Goal: Task Accomplishment & Management: Use online tool/utility

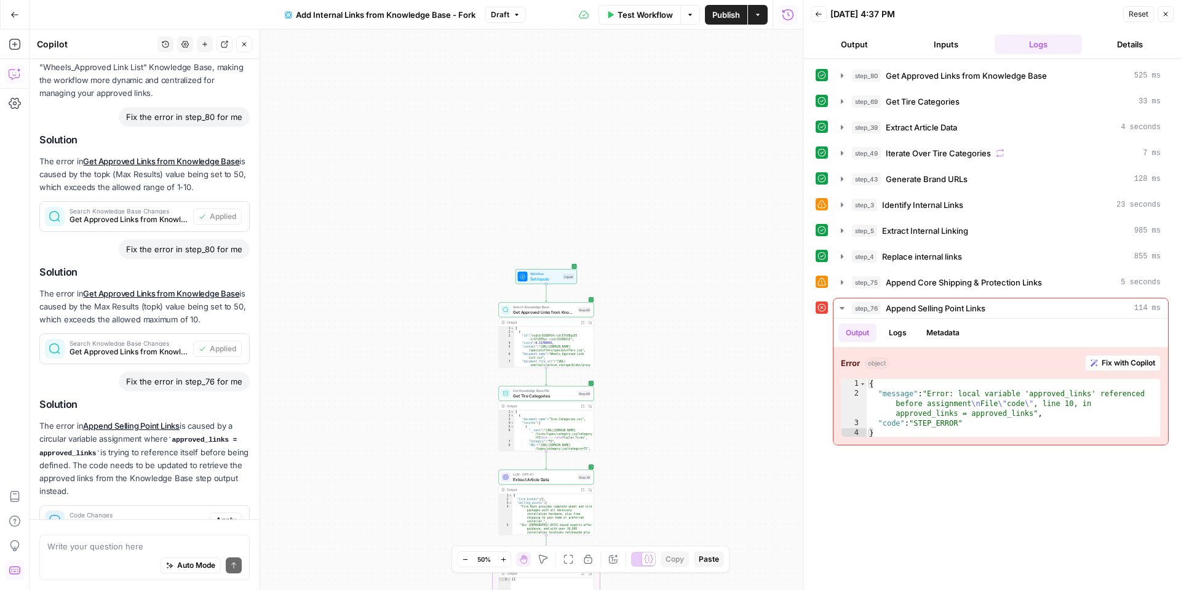
scroll to position [1048, 0]
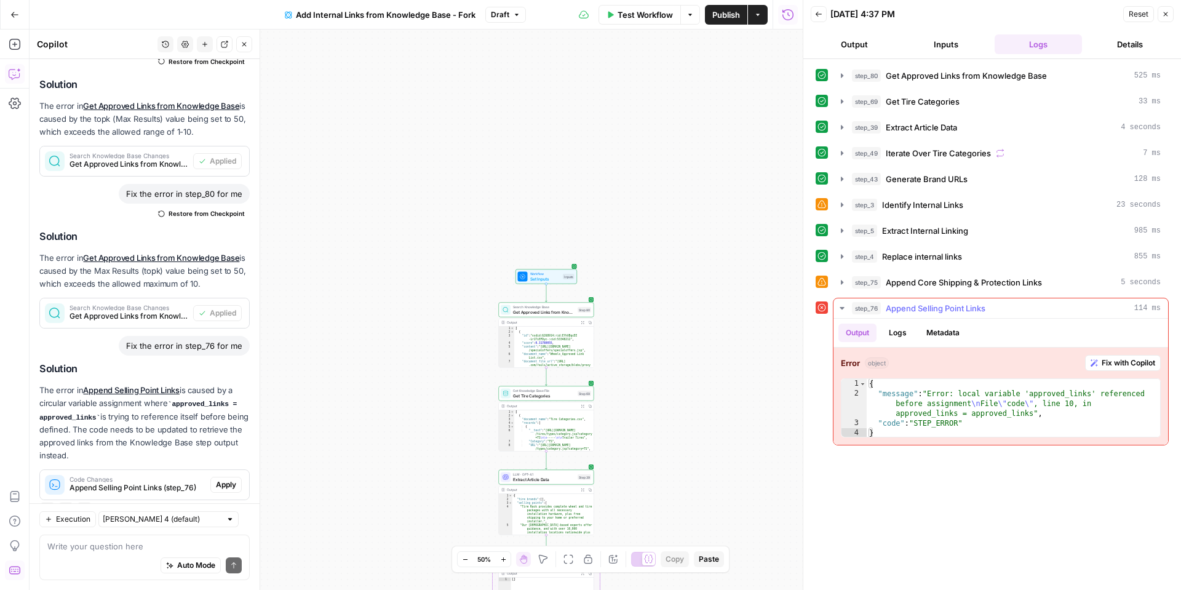
click at [1127, 364] on span "Fix with Copilot" at bounding box center [1129, 362] width 54 height 11
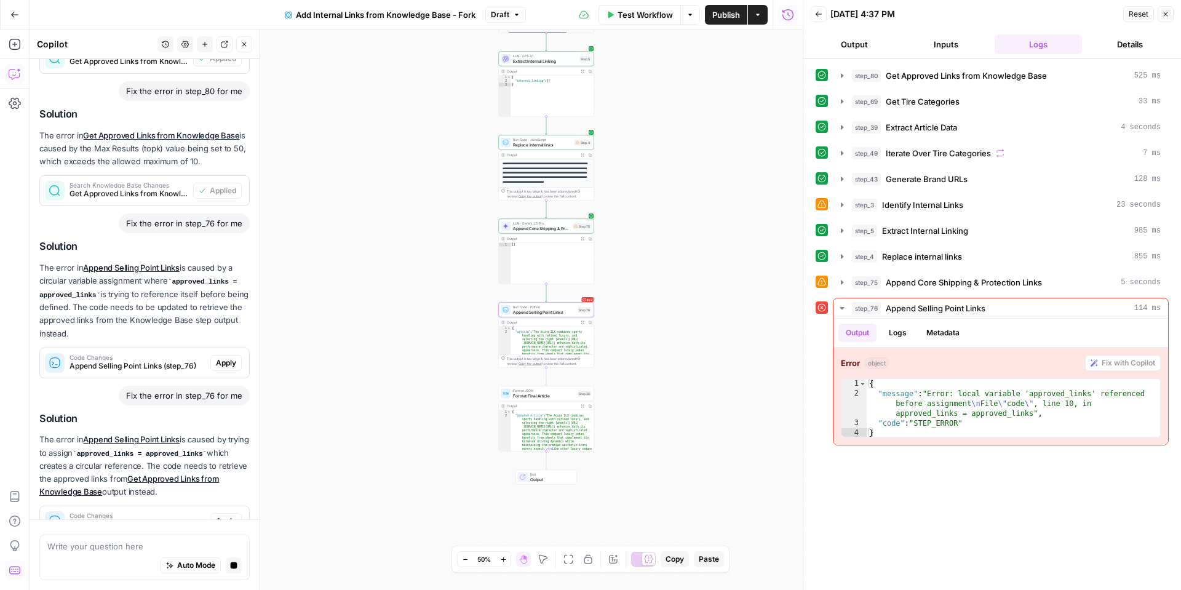
scroll to position [1206, 0]
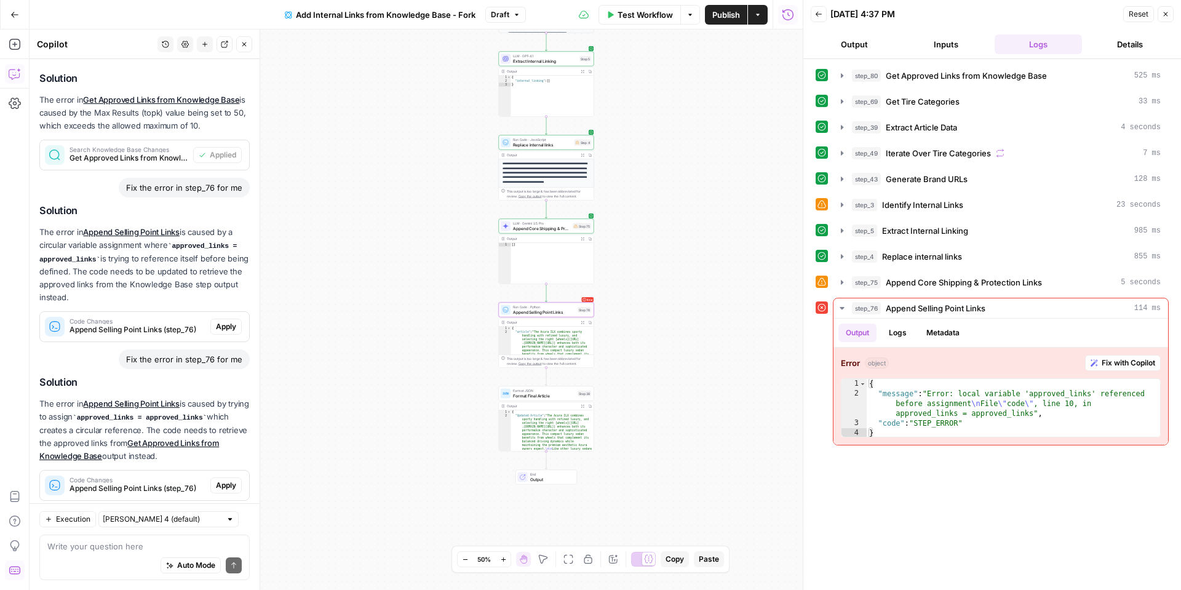
click at [226, 480] on span "Apply" at bounding box center [226, 485] width 20 height 11
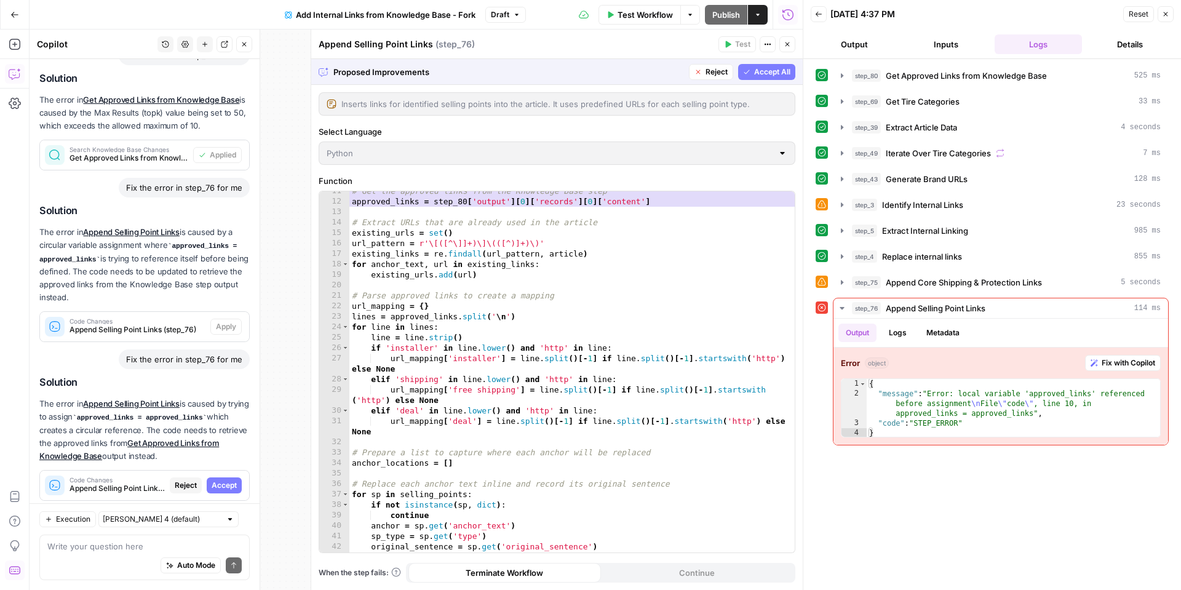
scroll to position [0, 0]
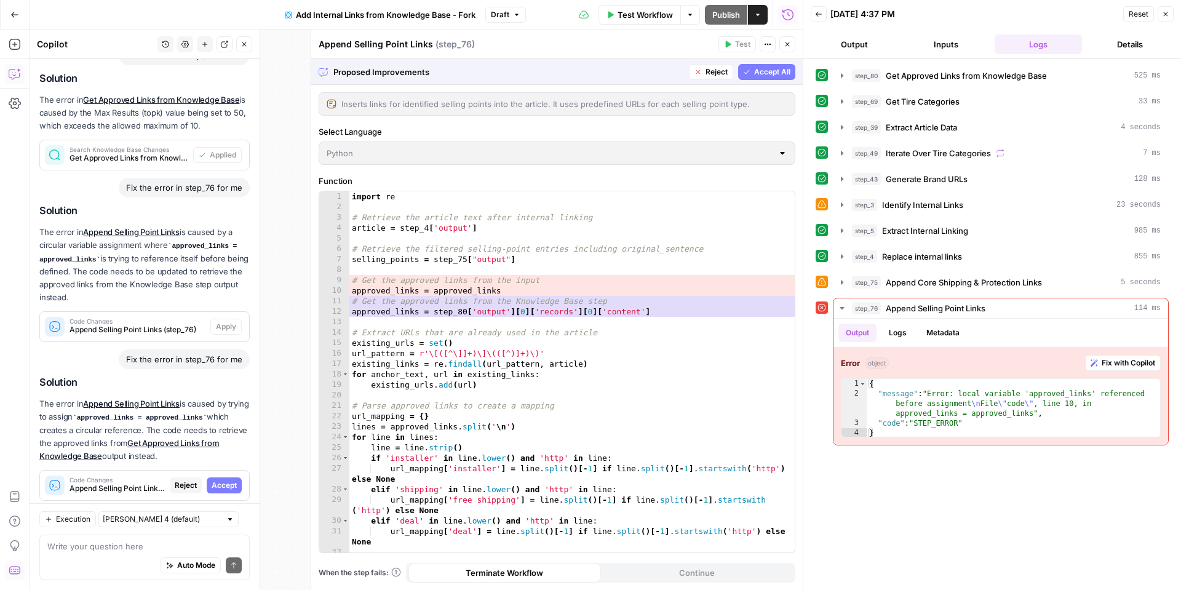
click at [765, 74] on span "Accept All" at bounding box center [772, 71] width 36 height 11
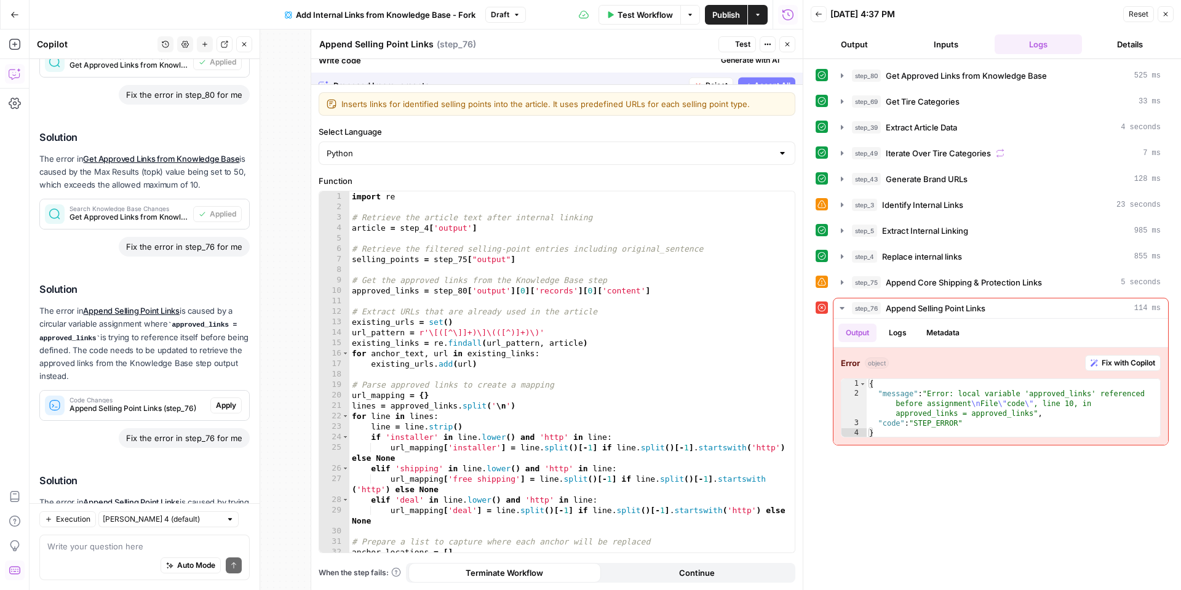
scroll to position [1245, 0]
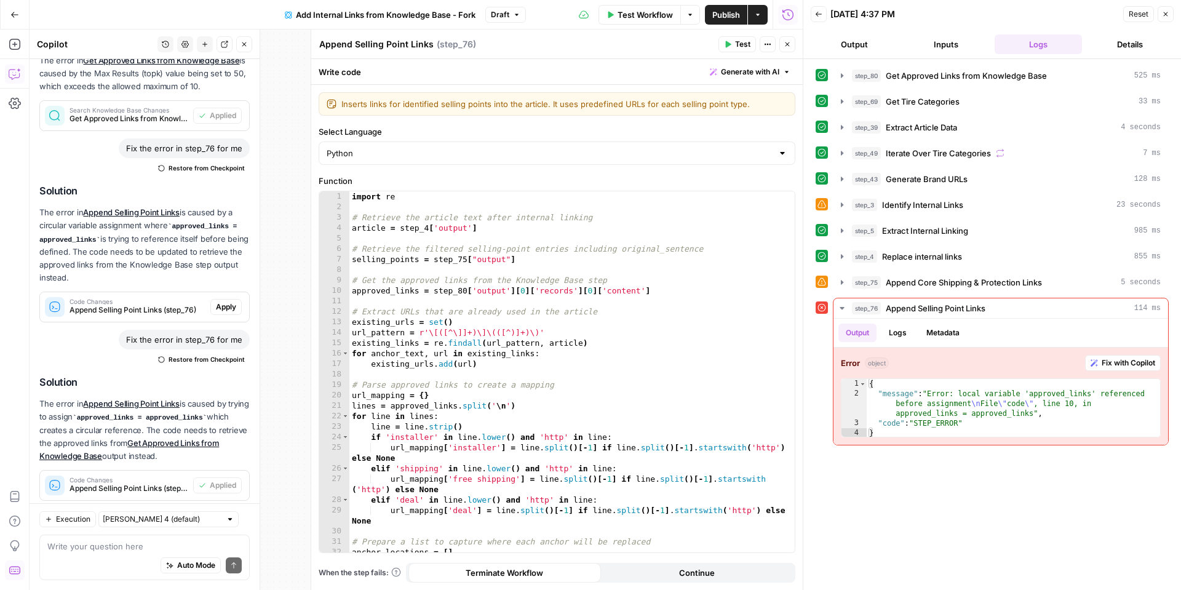
click at [736, 46] on span "Test" at bounding box center [742, 44] width 15 height 11
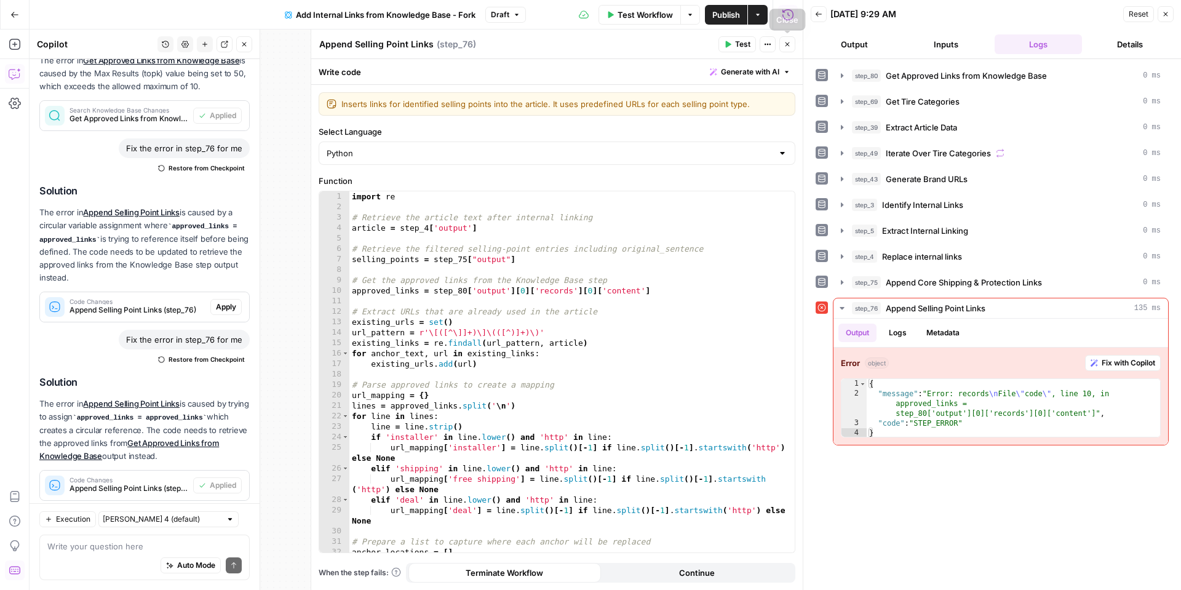
click at [792, 44] on button "Close" at bounding box center [788, 44] width 16 height 16
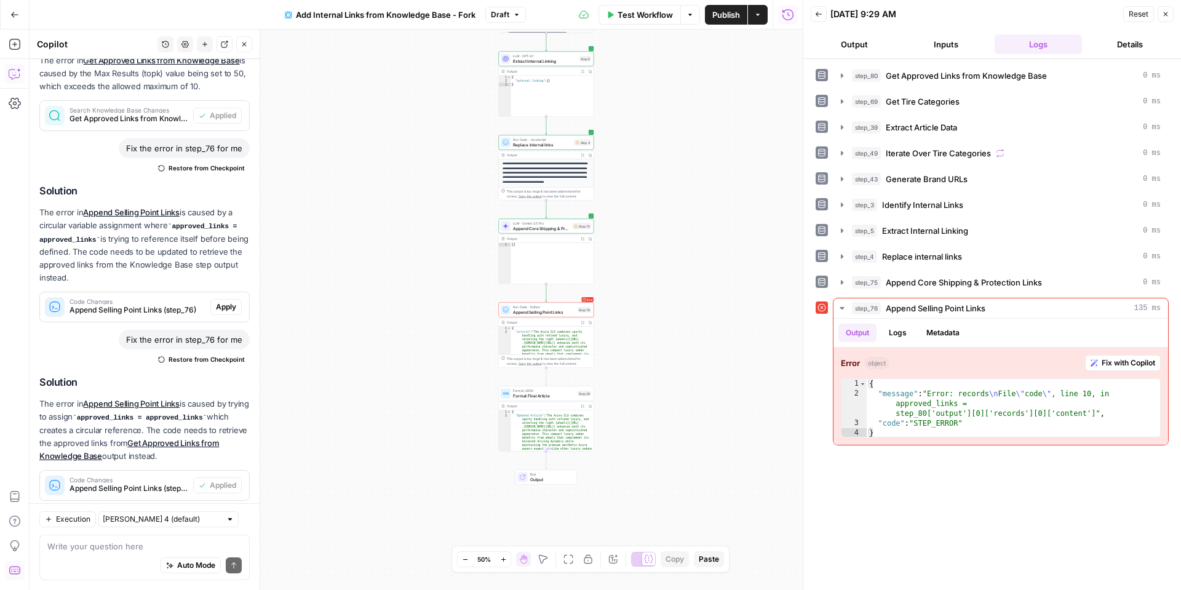
click at [505, 561] on icon "button" at bounding box center [503, 559] width 7 height 7
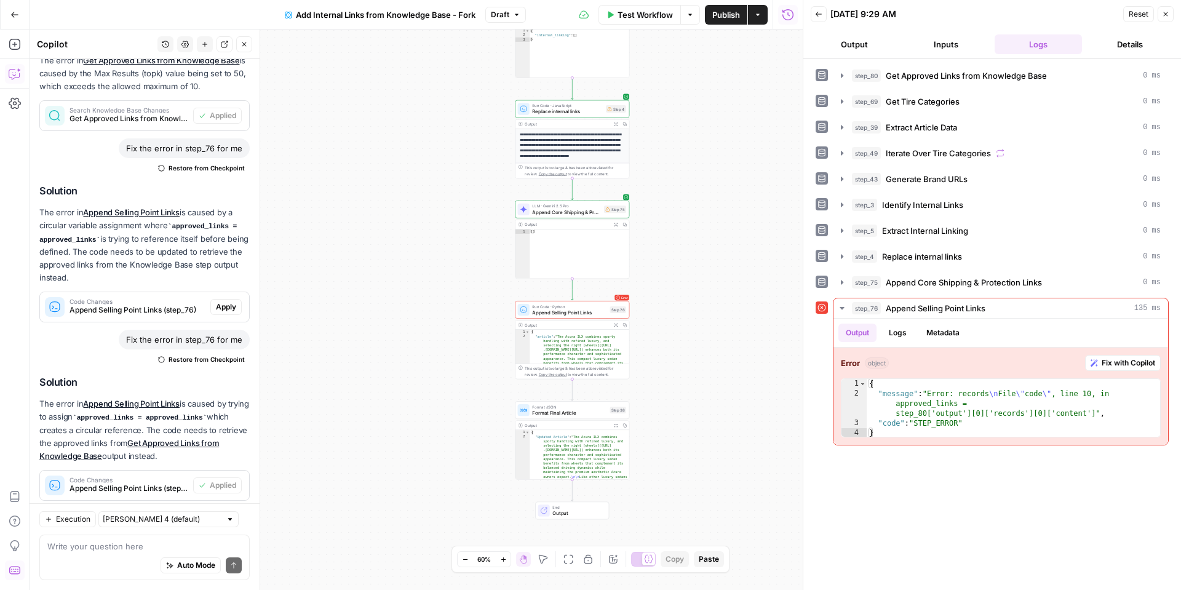
click at [505, 561] on icon "button" at bounding box center [503, 559] width 7 height 7
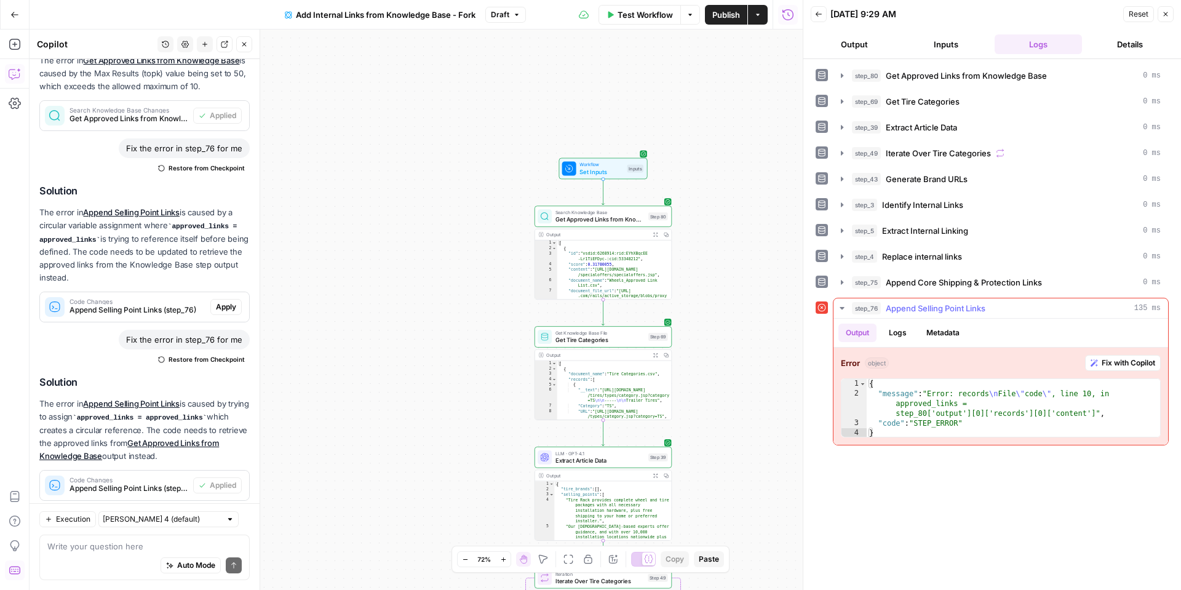
click at [928, 330] on button "Metadata" at bounding box center [943, 333] width 48 height 18
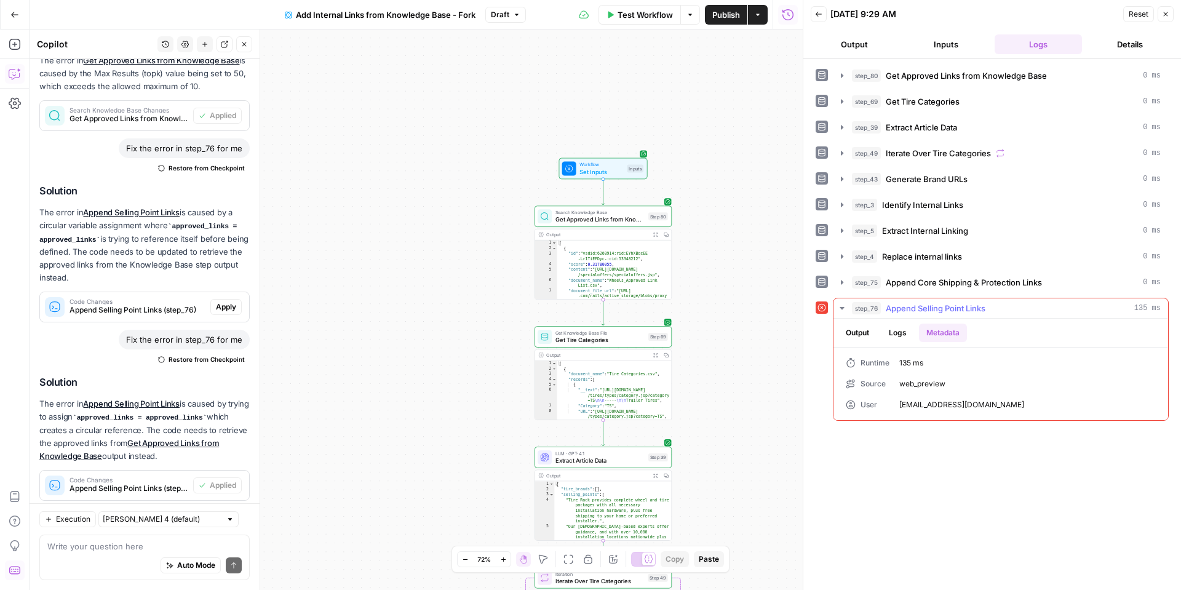
click at [904, 333] on button "Logs" at bounding box center [898, 333] width 33 height 18
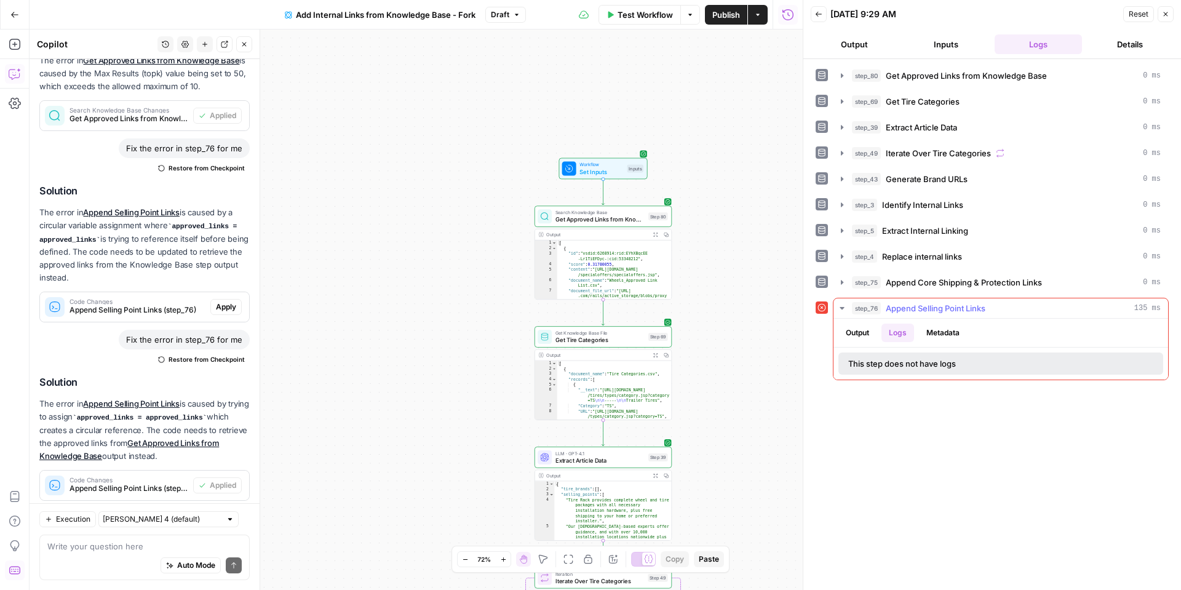
click at [843, 333] on button "Output" at bounding box center [858, 333] width 38 height 18
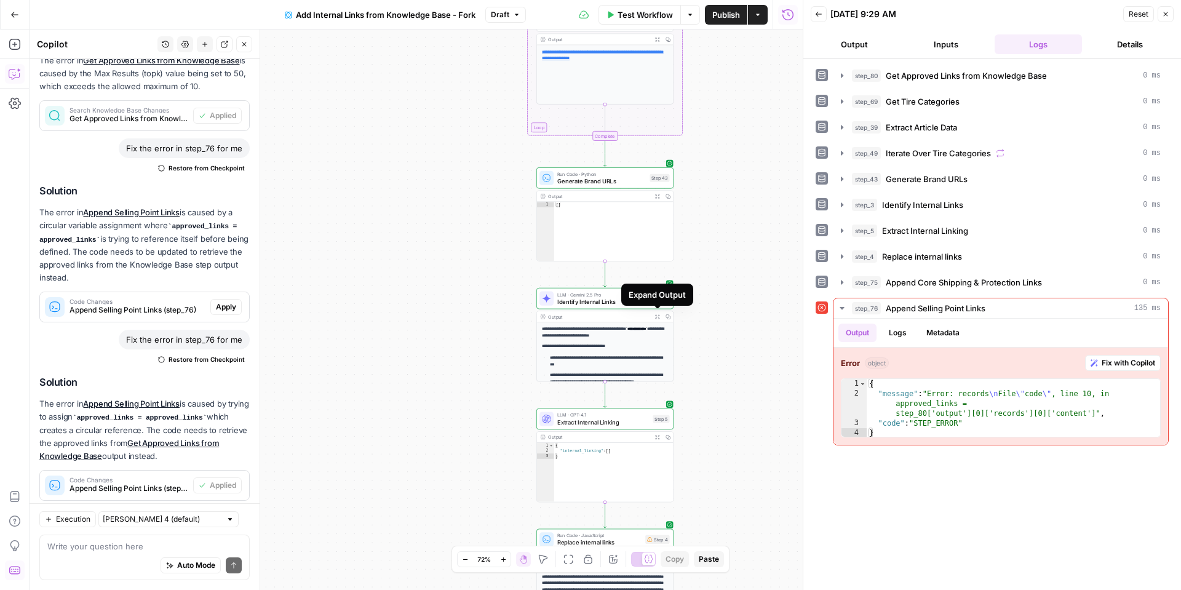
click at [655, 319] on button "Expand Output" at bounding box center [657, 316] width 10 height 10
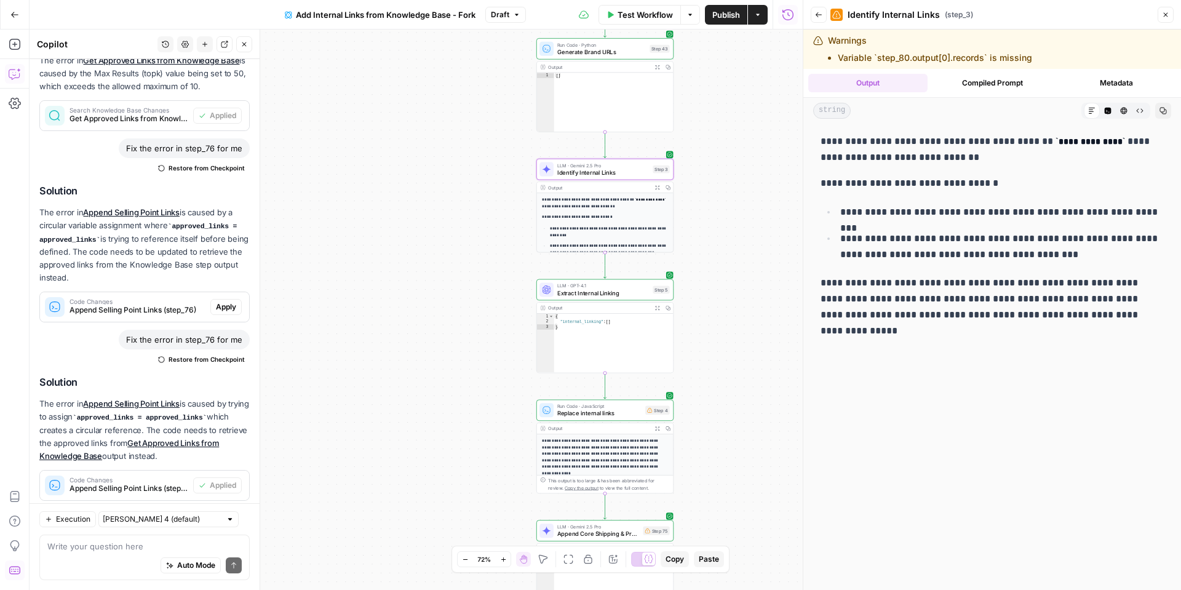
click at [1162, 16] on icon "button" at bounding box center [1165, 14] width 7 height 7
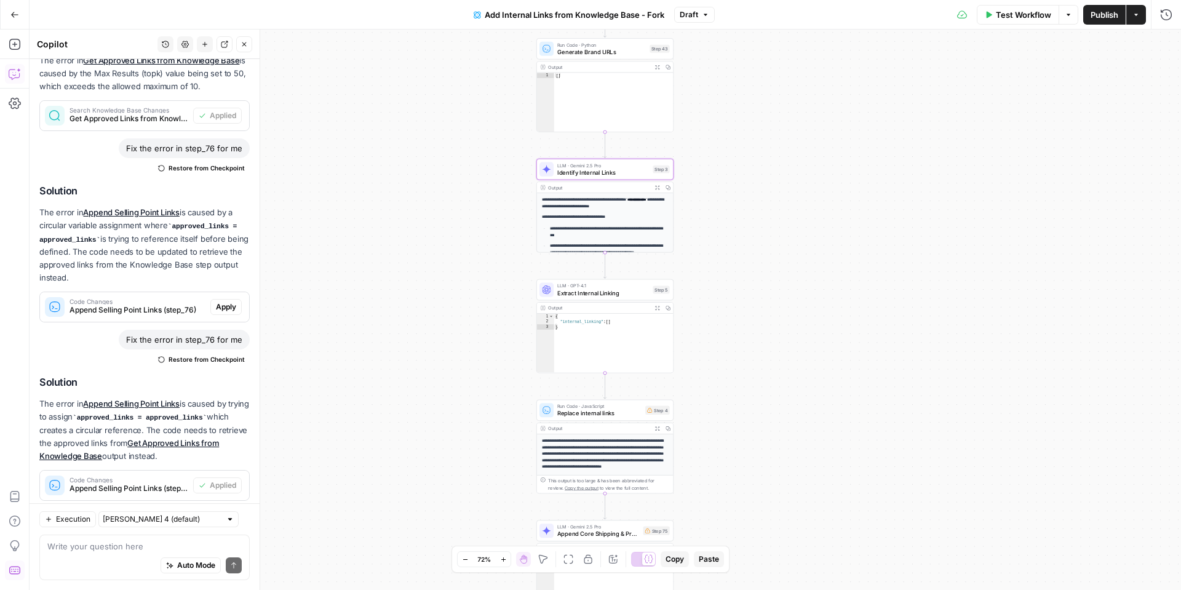
click at [1022, 21] on button "Test Workflow" at bounding box center [1018, 15] width 82 height 20
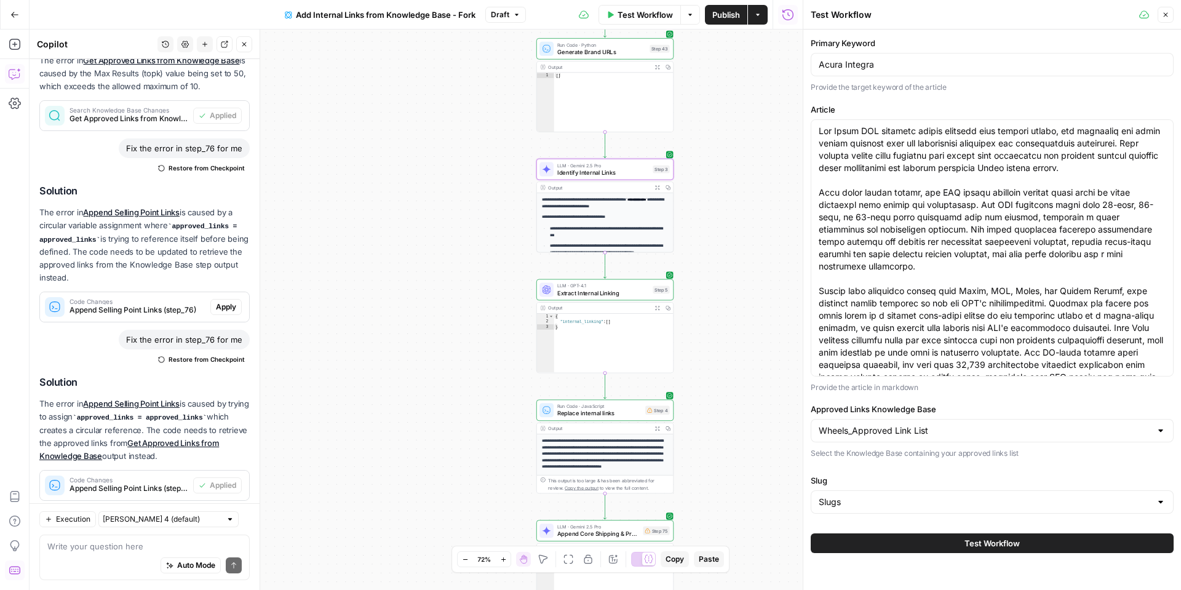
click at [934, 538] on button "Test Workflow" at bounding box center [992, 543] width 363 height 20
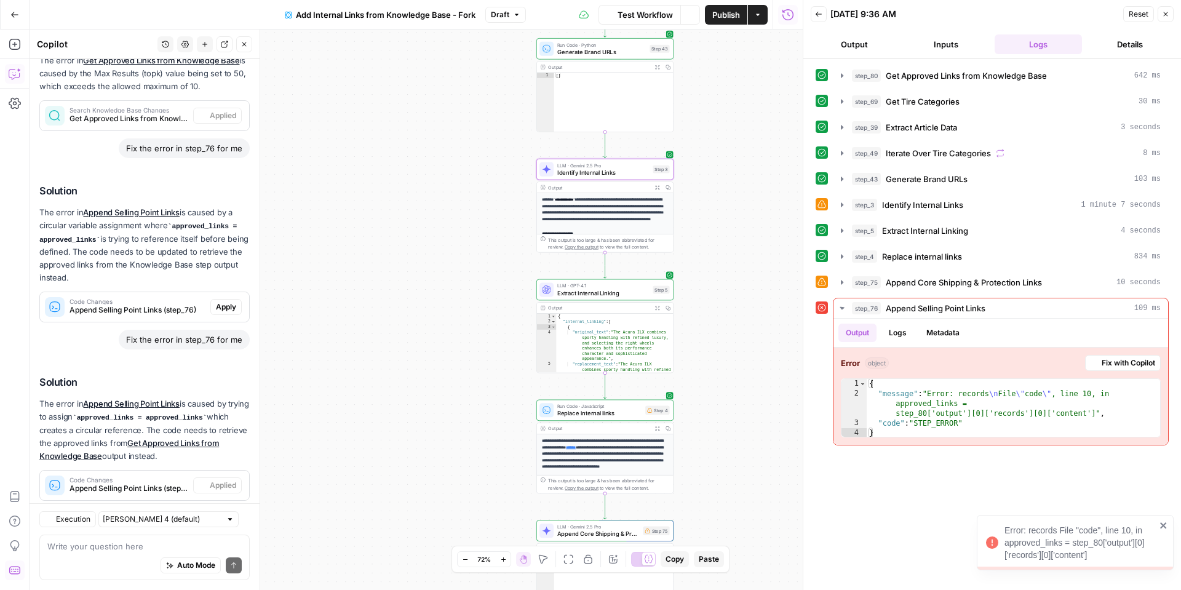
scroll to position [1245, 0]
click at [869, 54] on header "Back [DATE] 9:36 AM Reset Close Output Inputs Logs Details" at bounding box center [993, 29] width 378 height 59
click at [868, 46] on button "Output" at bounding box center [854, 44] width 87 height 20
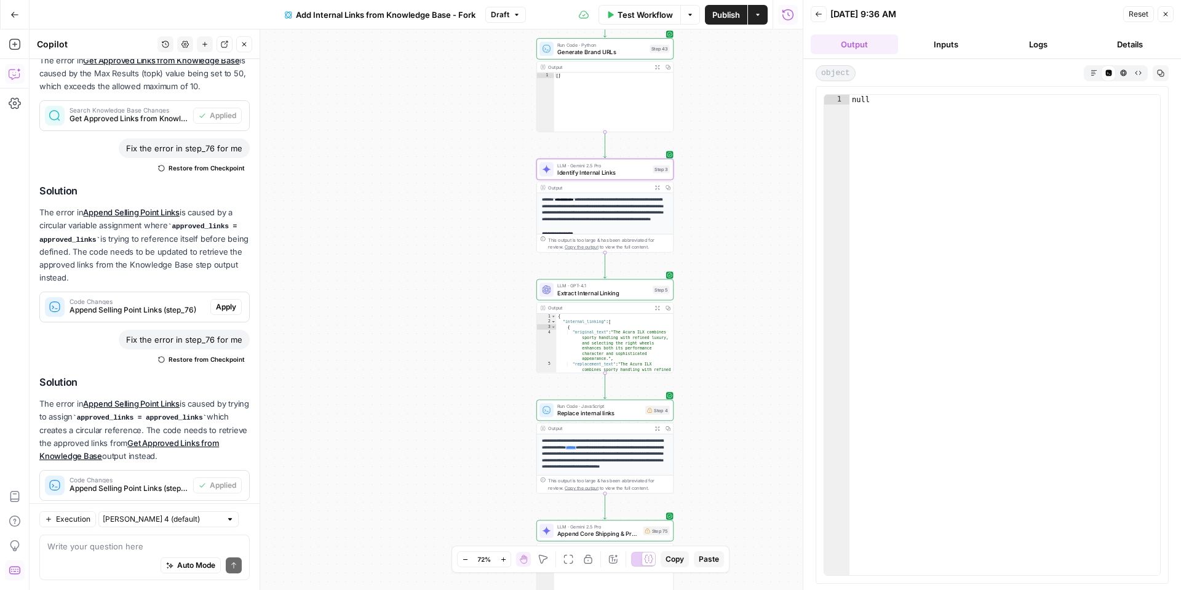
click at [941, 48] on button "Inputs" at bounding box center [946, 44] width 87 height 20
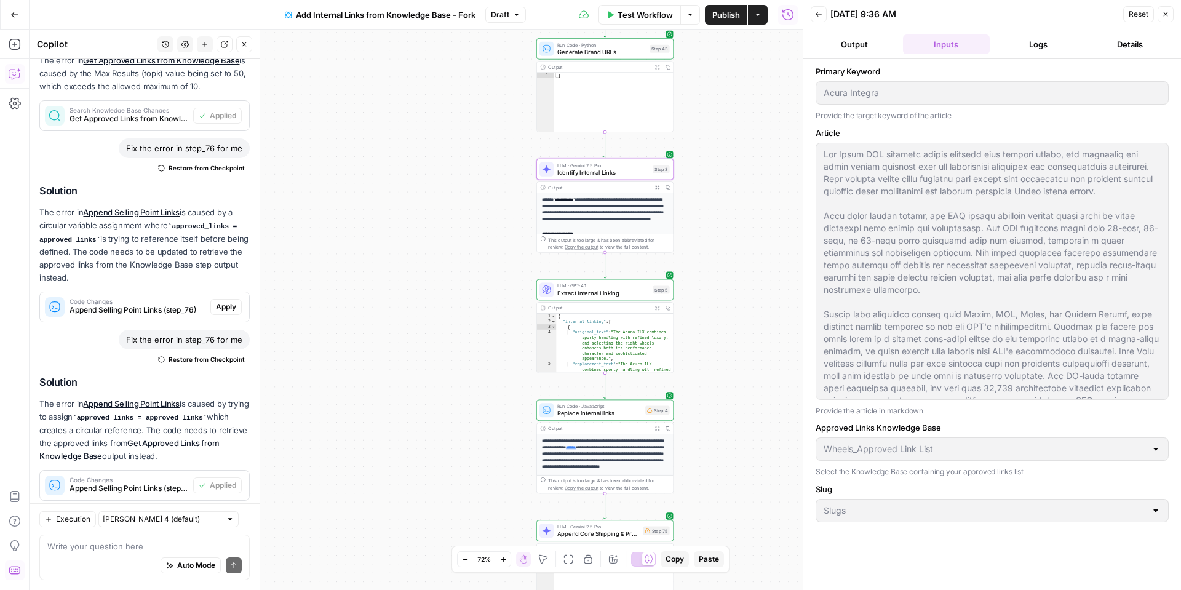
click at [817, 14] on icon "button" at bounding box center [819, 14] width 6 height 5
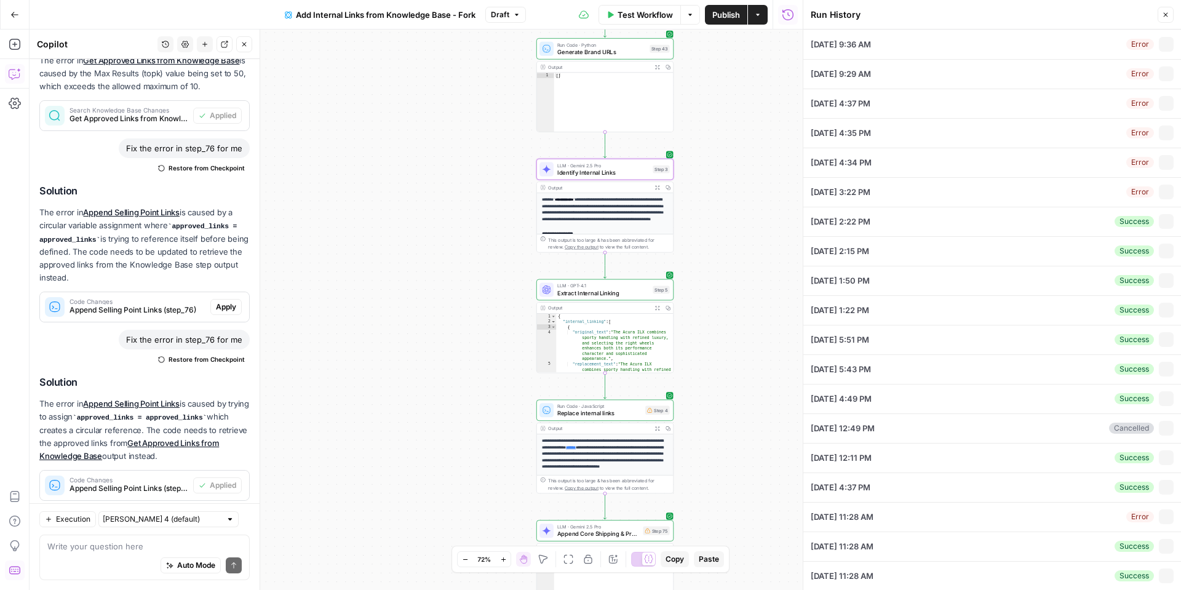
type textarea "The Acura ILX combines sporty handling with refined luxury, and selecting the r…"
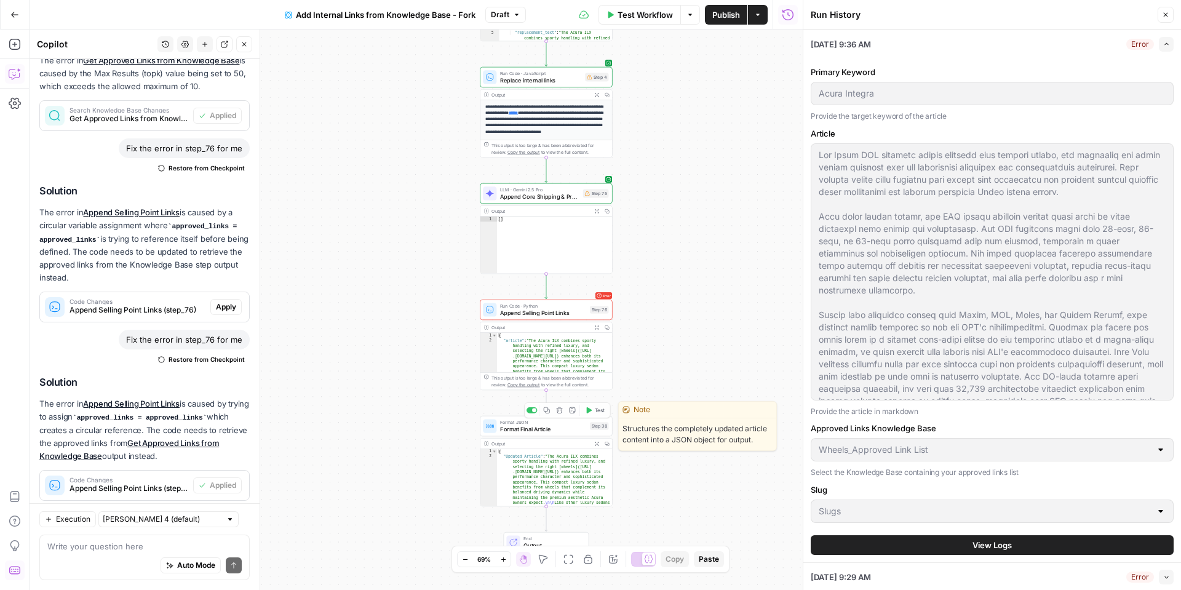
scroll to position [49, 0]
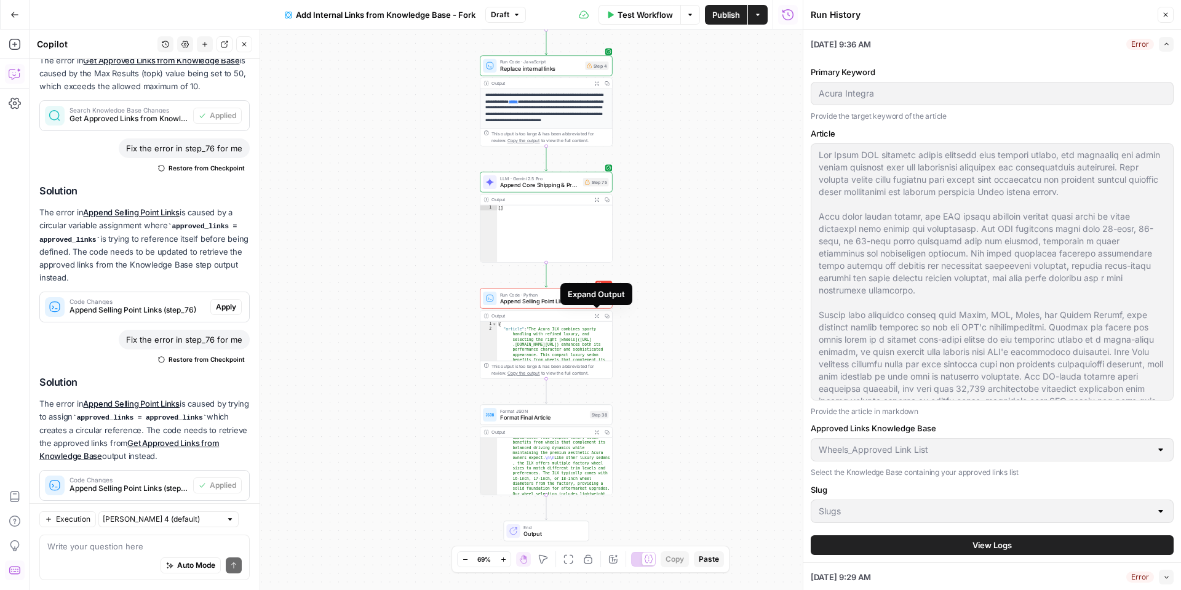
click at [596, 314] on icon "button" at bounding box center [596, 316] width 5 height 5
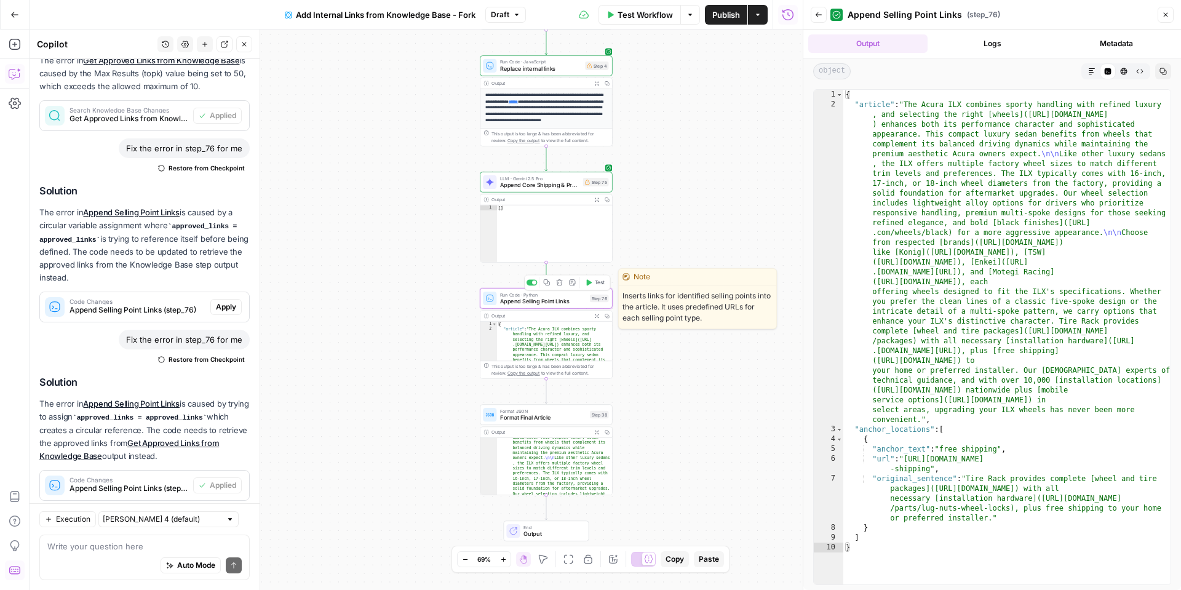
click at [565, 301] on span "Append Selling Point Links" at bounding box center [543, 301] width 86 height 9
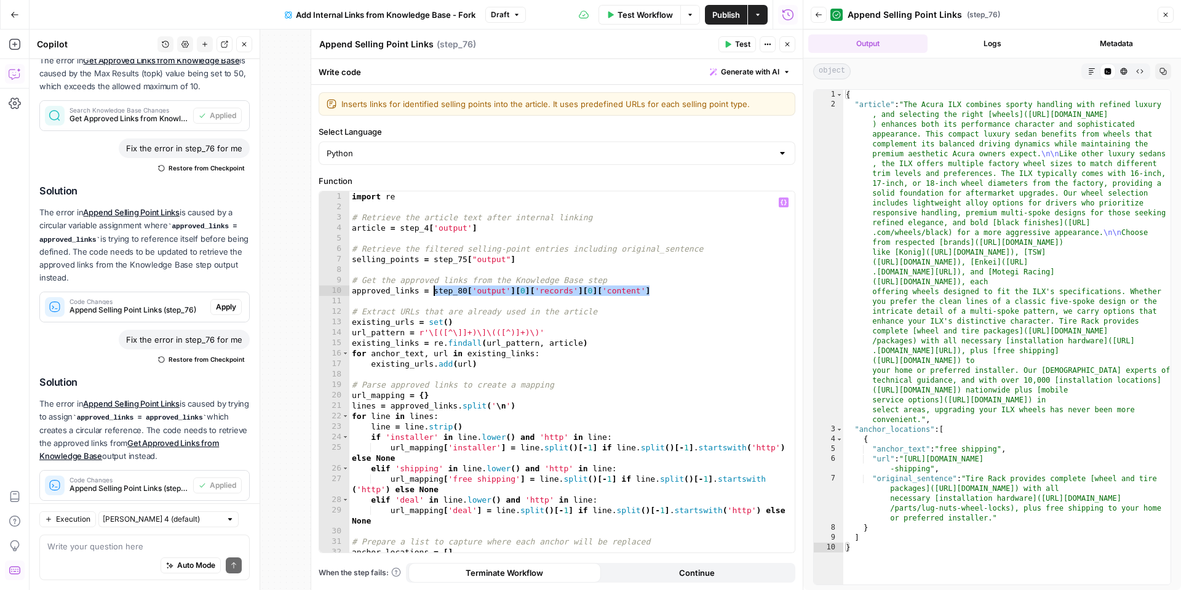
drag, startPoint x: 666, startPoint y: 292, endPoint x: 433, endPoint y: 293, distance: 233.2
click at [433, 293] on div "import re # Retrieve the article text after internal linking article = step_4 […" at bounding box center [571, 382] width 445 height 382
click at [787, 200] on button "Variables Menu" at bounding box center [784, 203] width 10 height 10
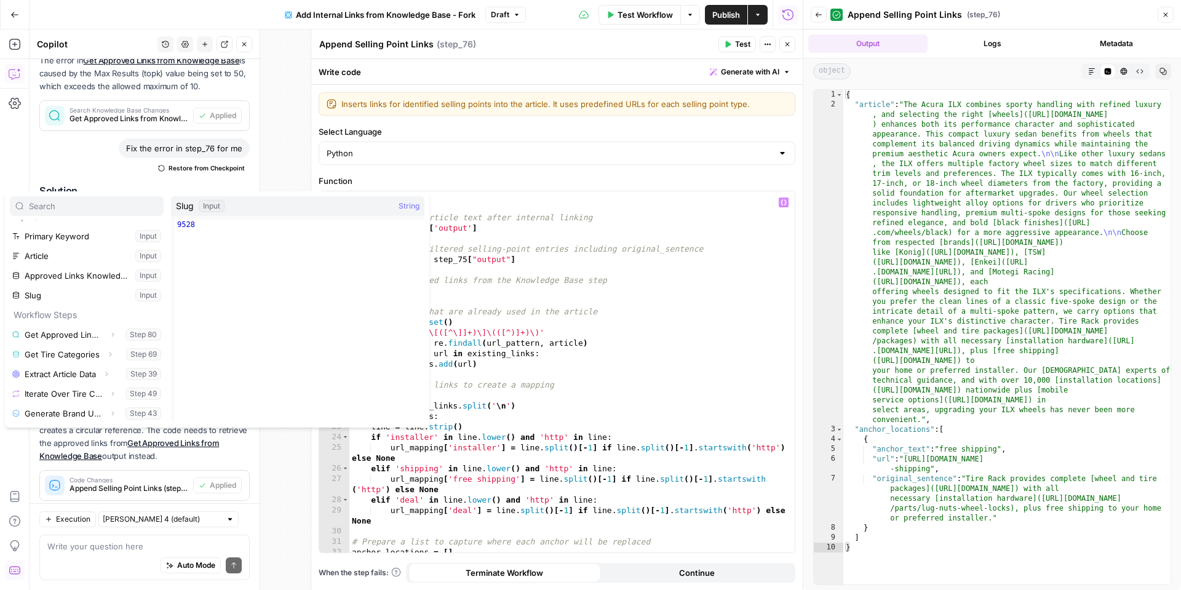
scroll to position [0, 0]
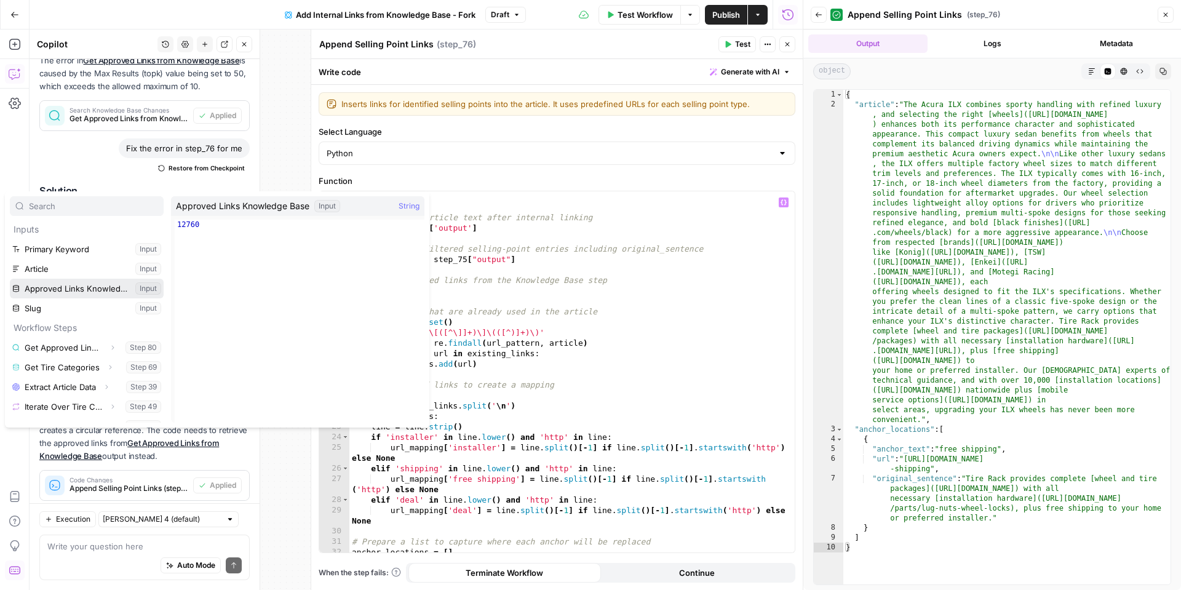
click at [63, 288] on button "Select variable Approved Links Knowledge Base" at bounding box center [87, 289] width 154 height 20
type textarea "**********"
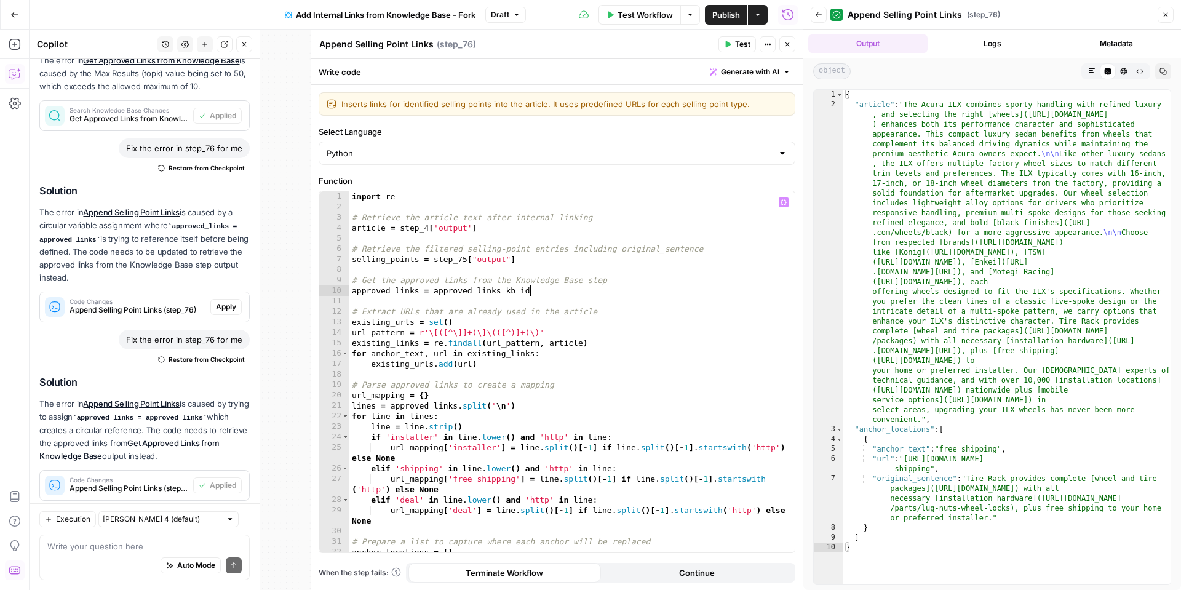
click at [745, 46] on span "Test" at bounding box center [742, 44] width 15 height 11
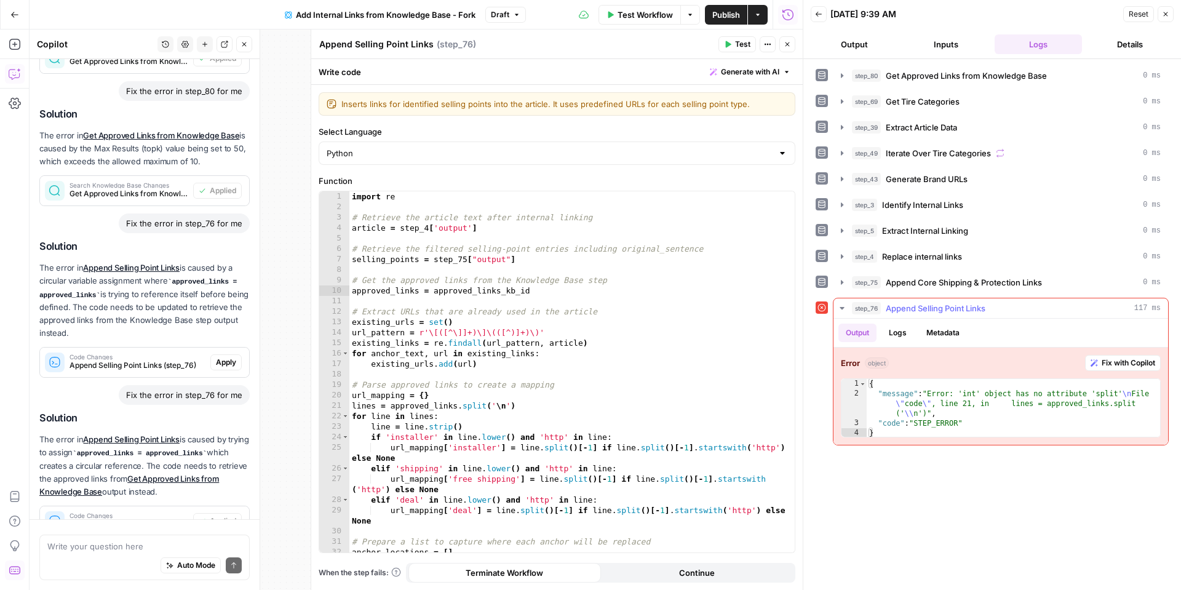
scroll to position [1245, 0]
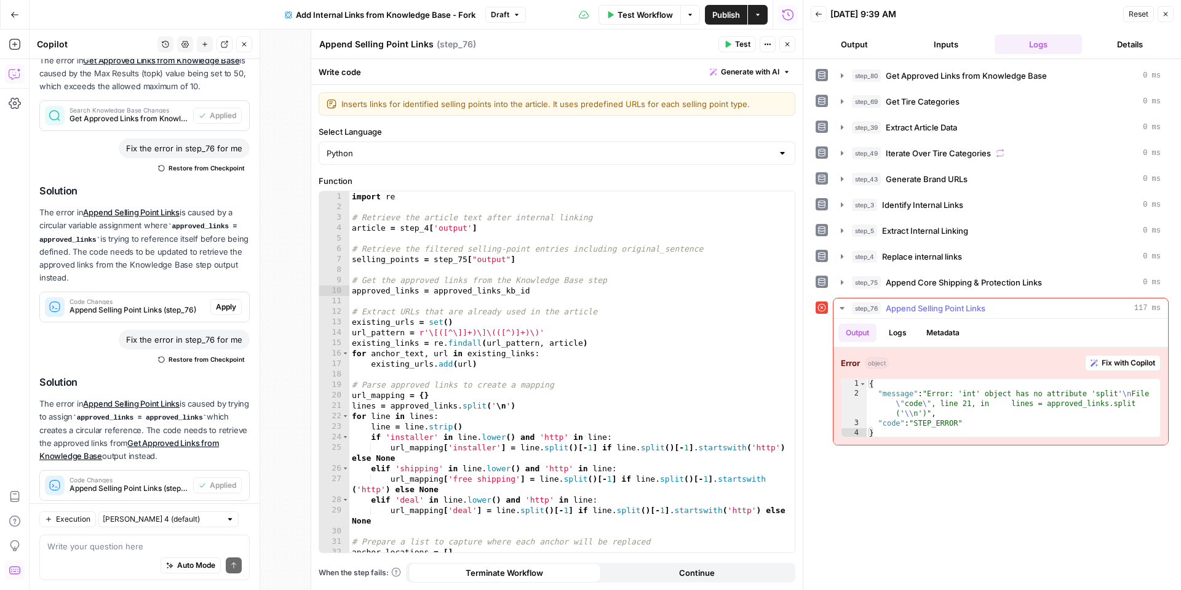
click at [1117, 368] on span "Fix with Copilot" at bounding box center [1129, 362] width 54 height 11
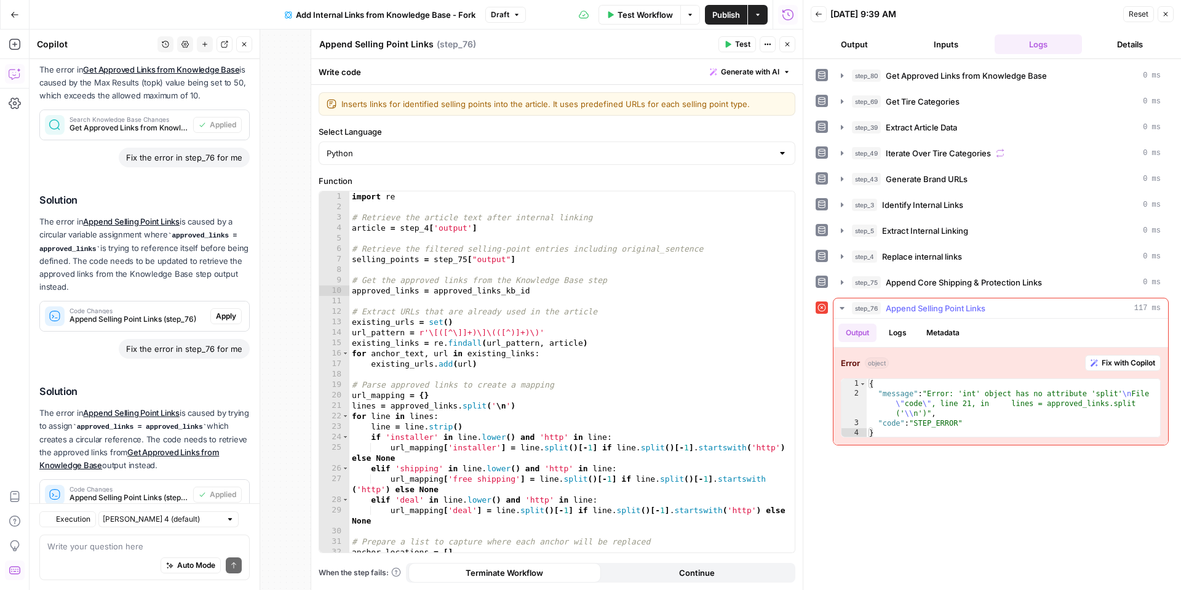
scroll to position [1370, 0]
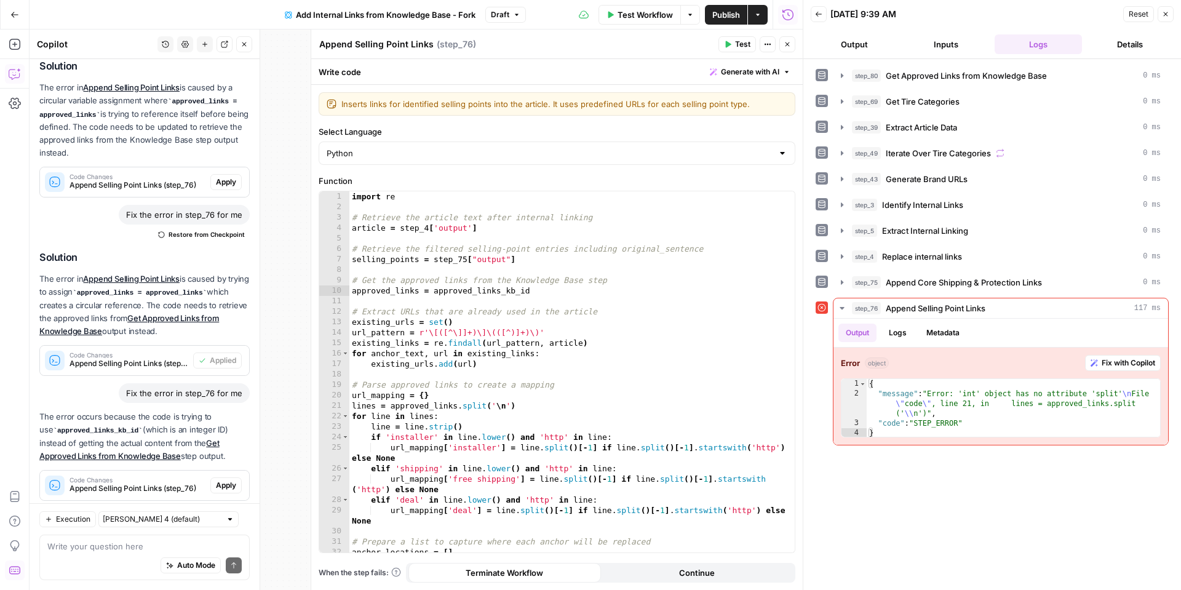
click at [233, 480] on span "Apply" at bounding box center [226, 485] width 20 height 11
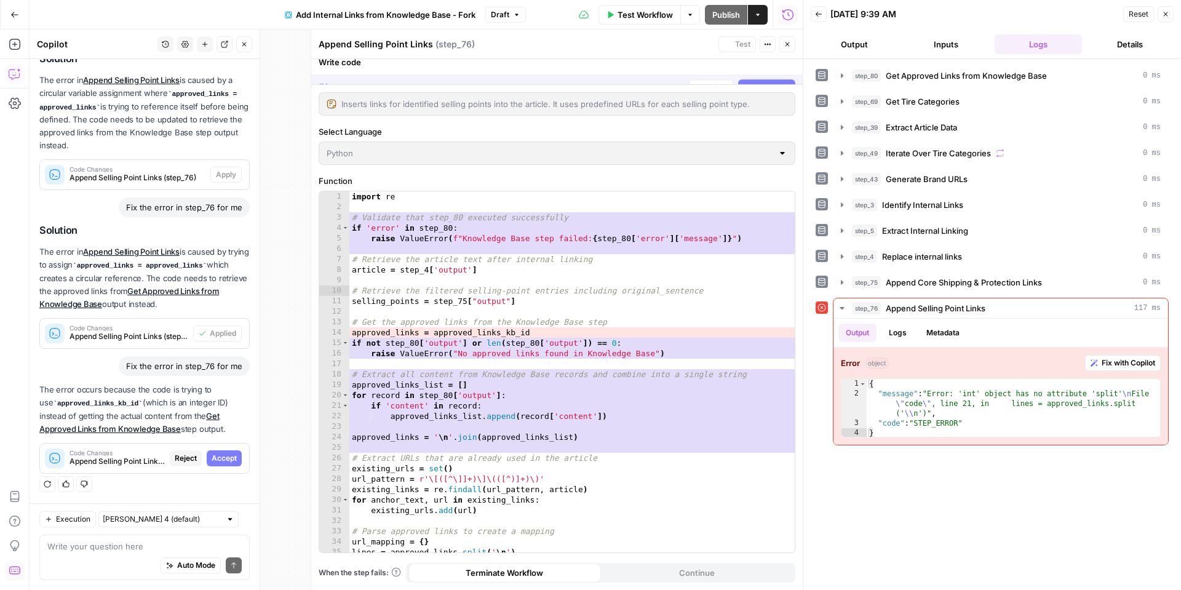
scroll to position [1272, 0]
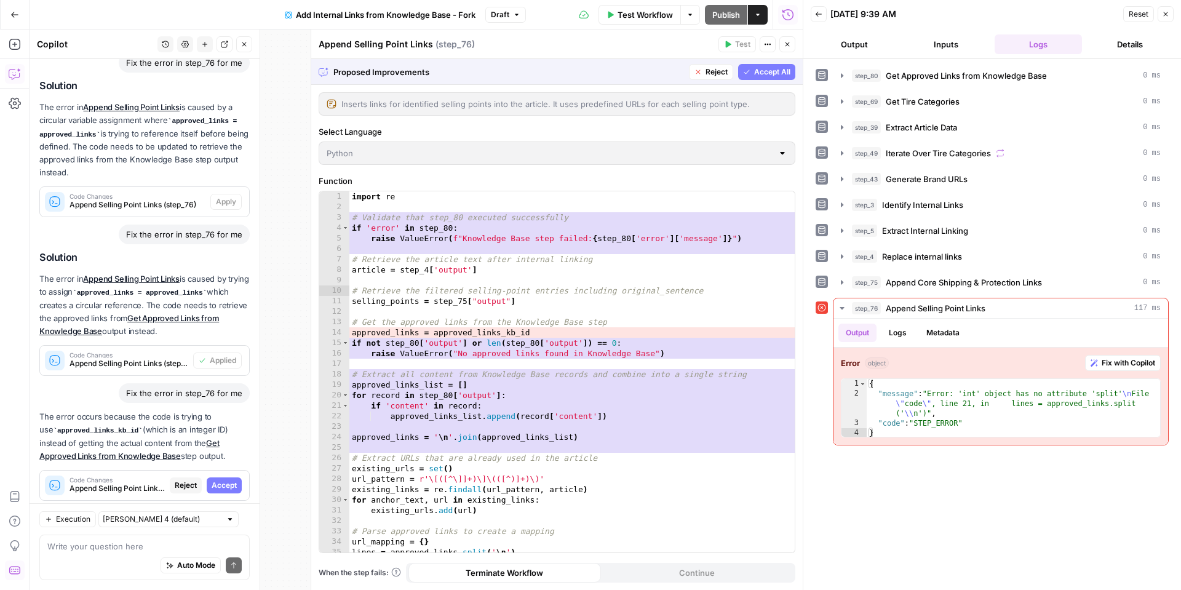
drag, startPoint x: 777, startPoint y: 73, endPoint x: 735, endPoint y: 127, distance: 67.6
click at [777, 73] on span "Accept All" at bounding box center [772, 71] width 36 height 11
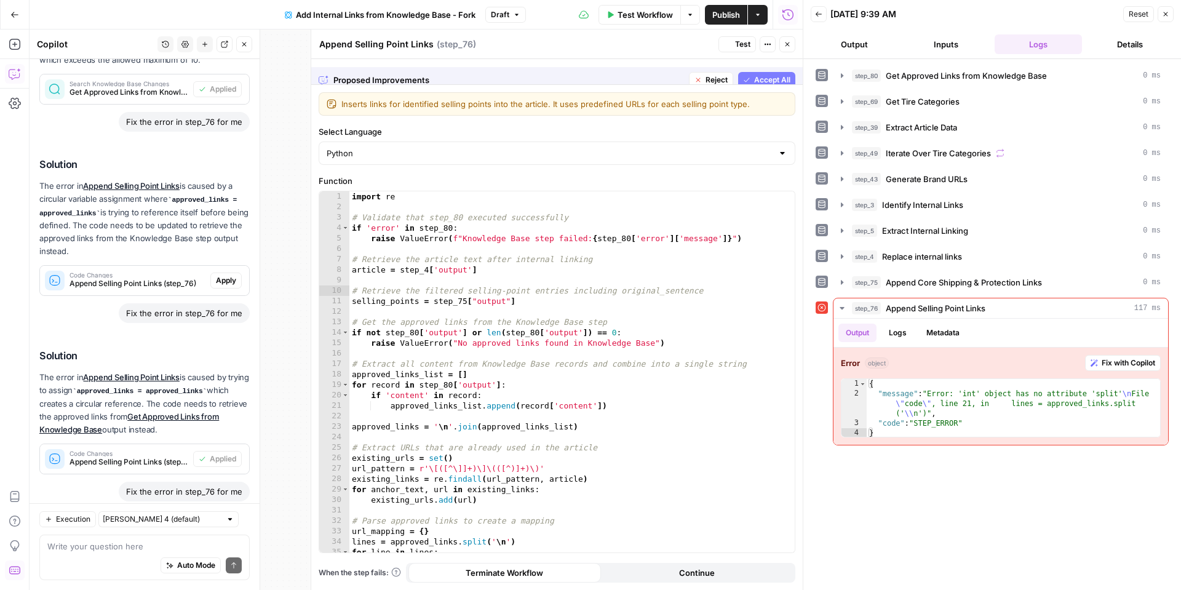
scroll to position [1390, 0]
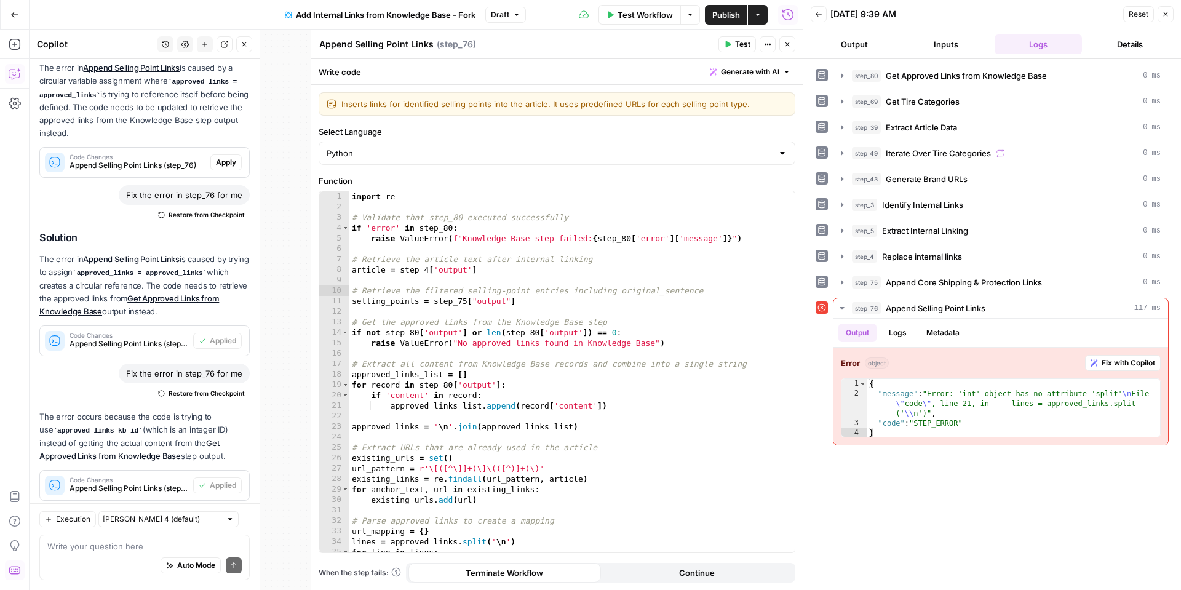
drag, startPoint x: 743, startPoint y: 41, endPoint x: 745, endPoint y: 102, distance: 60.9
click at [743, 41] on span "Test" at bounding box center [742, 44] width 15 height 11
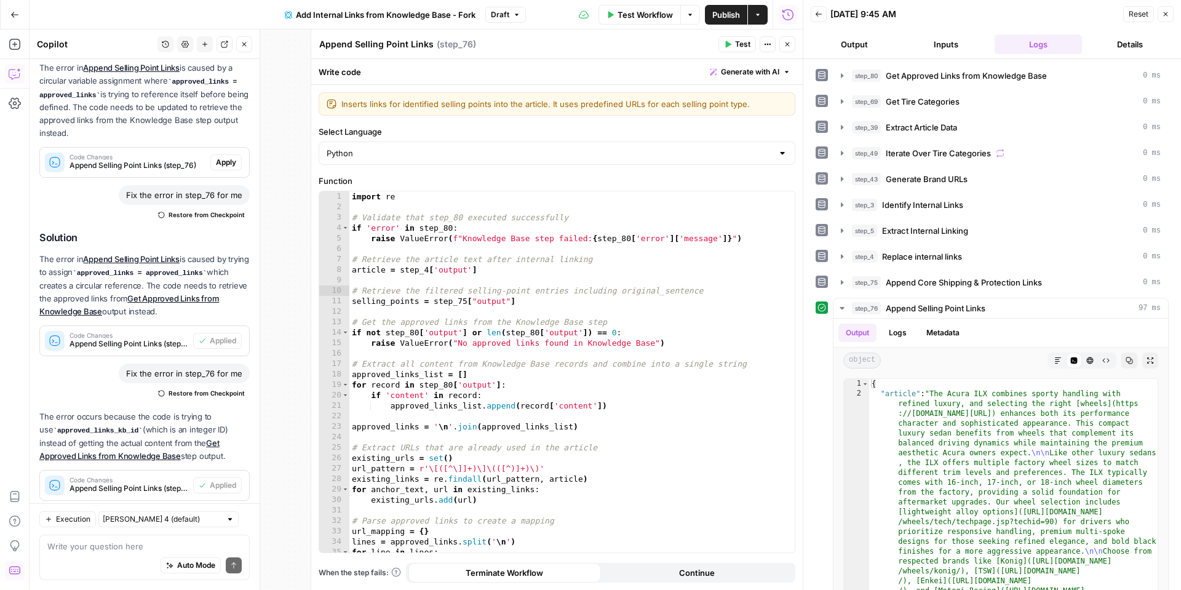
click at [788, 44] on icon "button" at bounding box center [788, 44] width 4 height 4
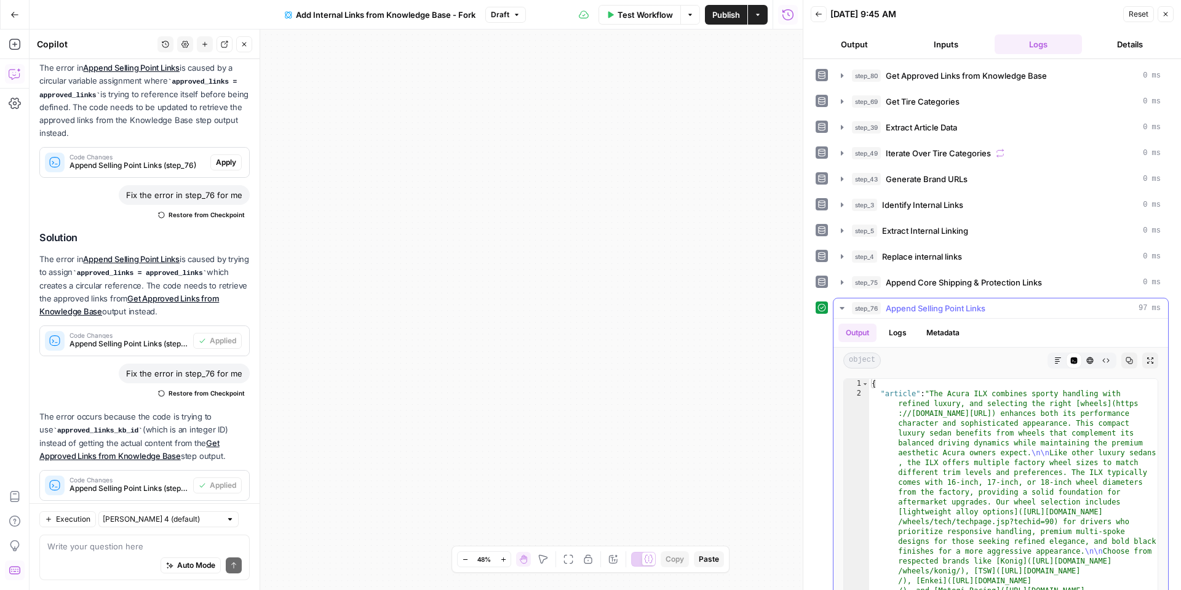
scroll to position [43, 0]
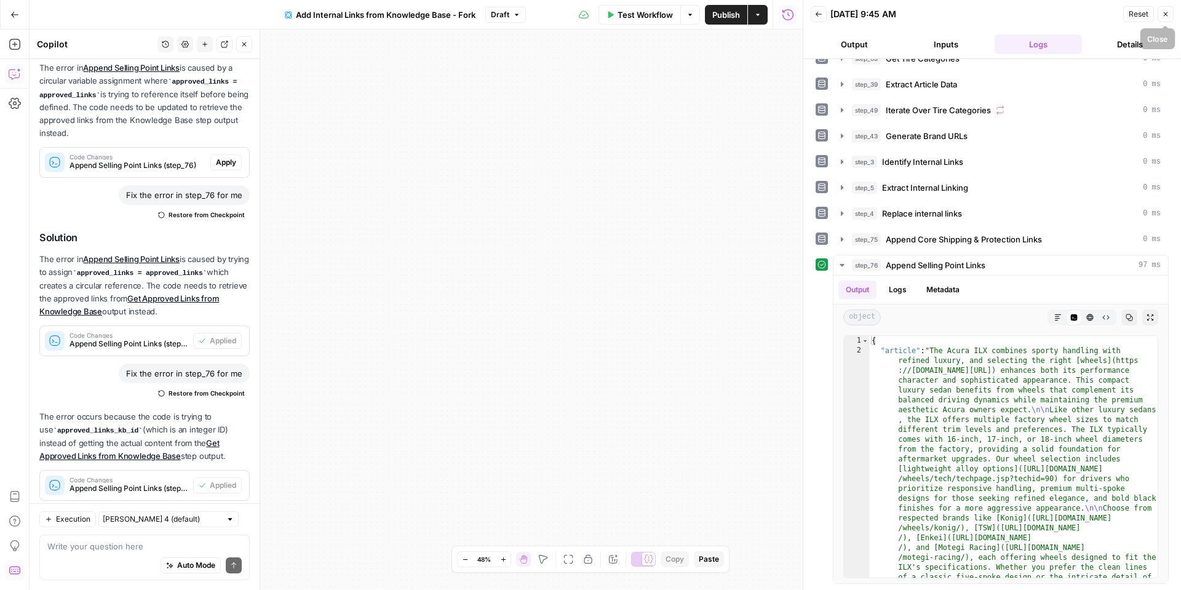
drag, startPoint x: 1164, startPoint y: 19, endPoint x: 1141, endPoint y: 38, distance: 29.7
click at [1164, 19] on button "Close" at bounding box center [1166, 14] width 16 height 16
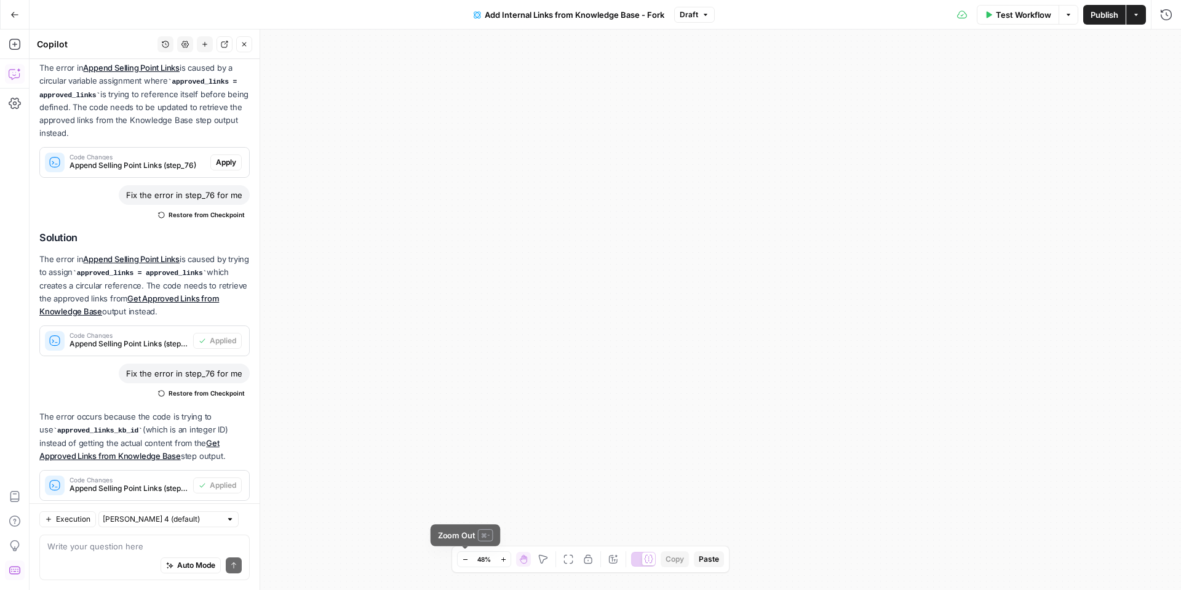
click at [460, 562] on button "Zoom Out" at bounding box center [465, 559] width 15 height 15
click at [461, 562] on button "Zoom Out" at bounding box center [465, 559] width 15 height 15
click at [462, 562] on icon "button" at bounding box center [465, 559] width 7 height 7
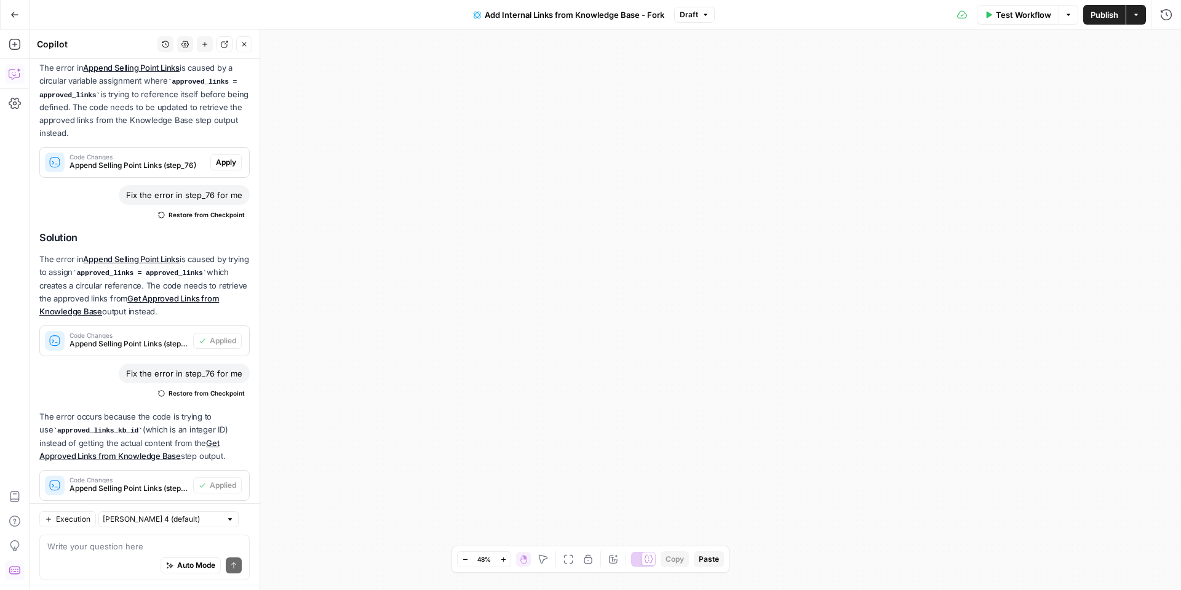
click at [462, 562] on icon "button" at bounding box center [465, 559] width 7 height 7
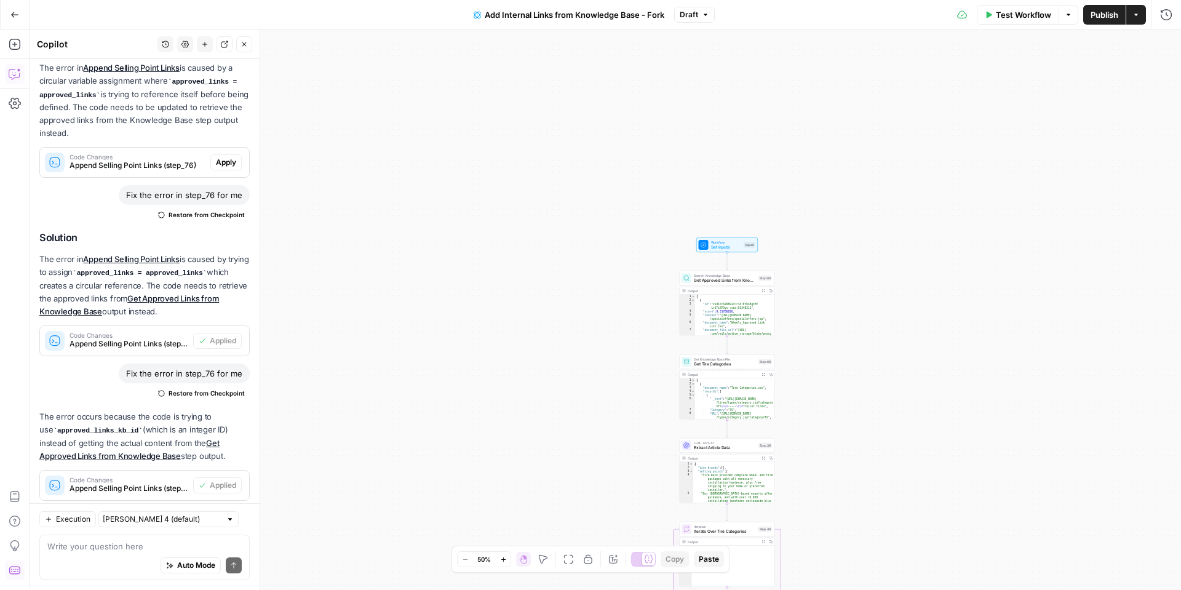
click at [1001, 11] on span "Test Workflow" at bounding box center [1023, 15] width 55 height 12
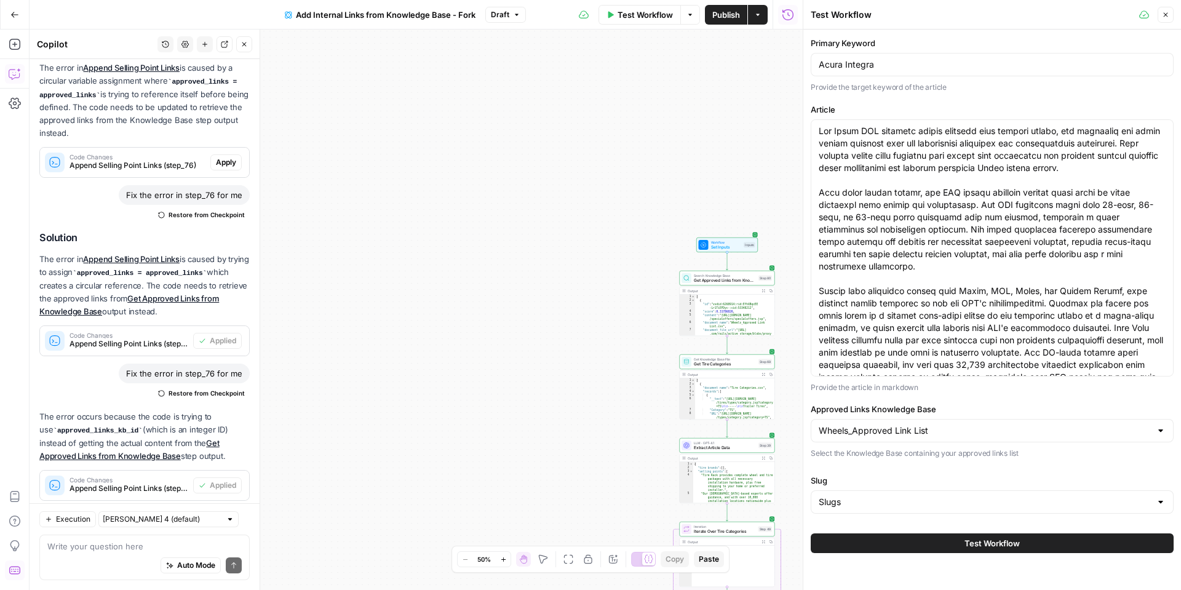
click at [858, 548] on button "Test Workflow" at bounding box center [992, 543] width 363 height 20
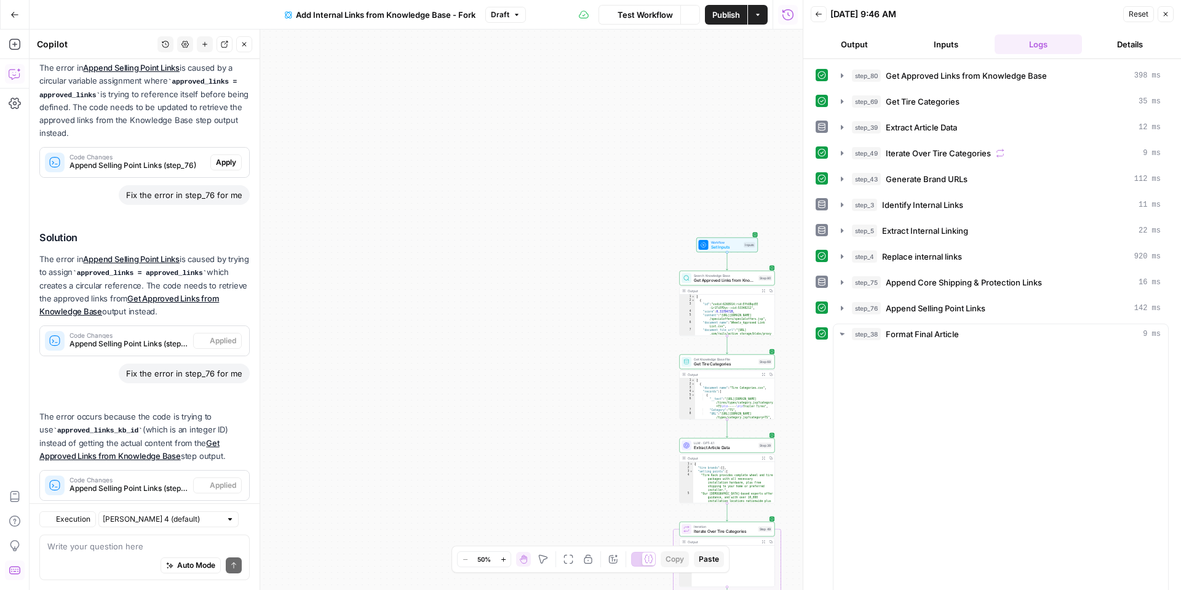
scroll to position [1390, 0]
